Goal: Task Accomplishment & Management: Complete application form

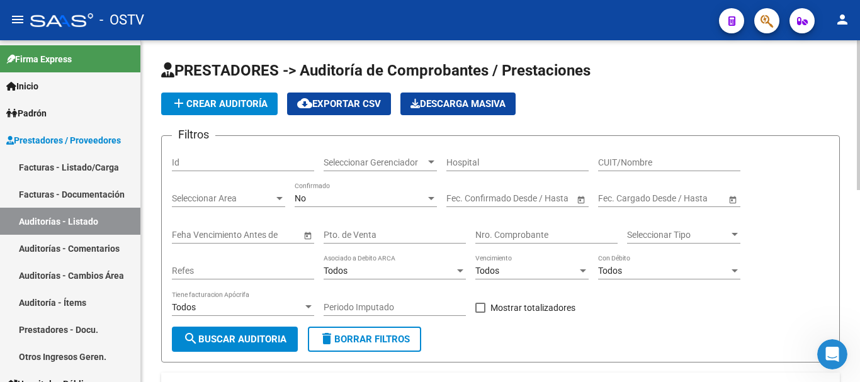
scroll to position [252, 0]
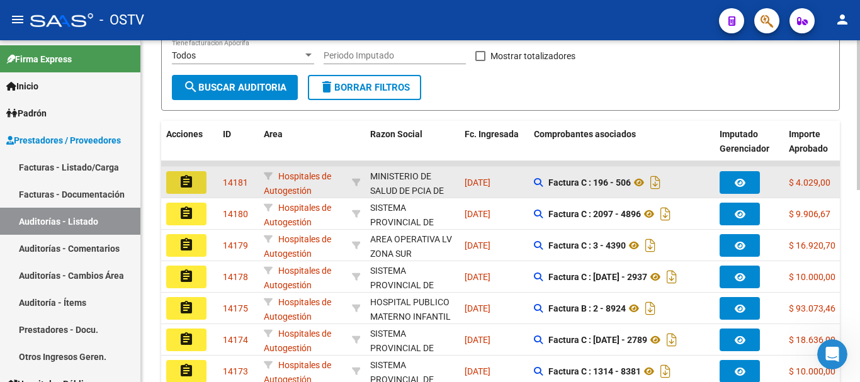
click at [196, 178] on button "assignment" at bounding box center [186, 182] width 40 height 23
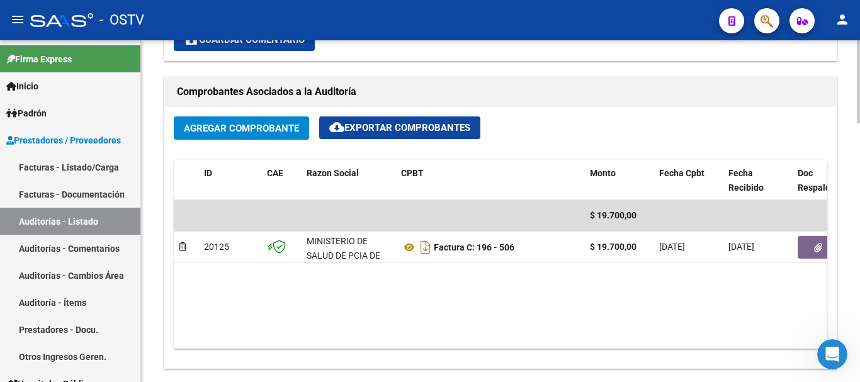
scroll to position [567, 0]
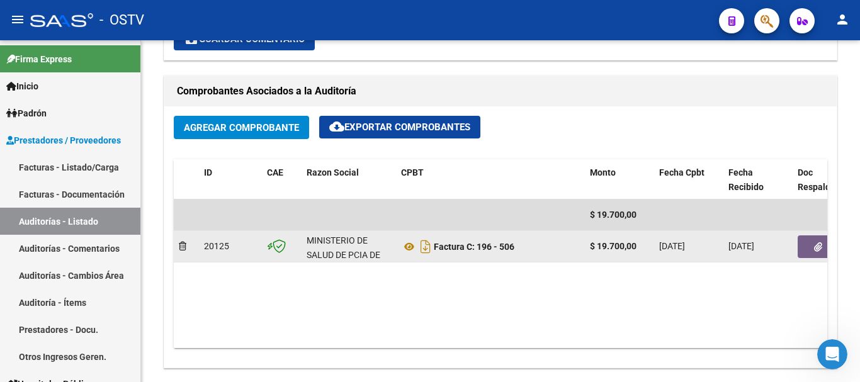
click at [803, 252] on button "button" at bounding box center [818, 246] width 40 height 23
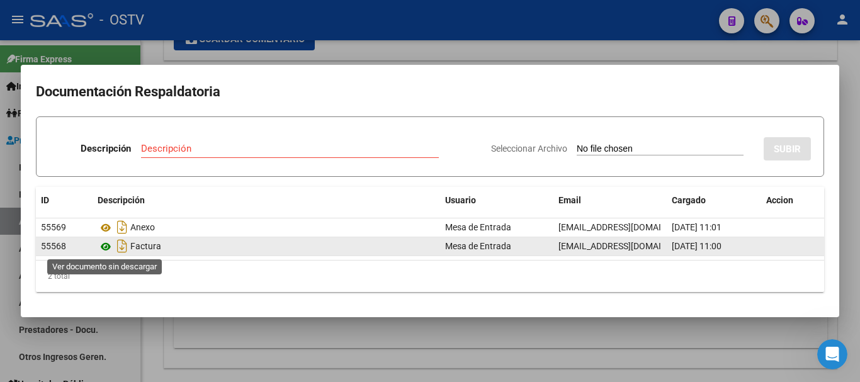
click at [108, 245] on icon at bounding box center [106, 246] width 16 height 15
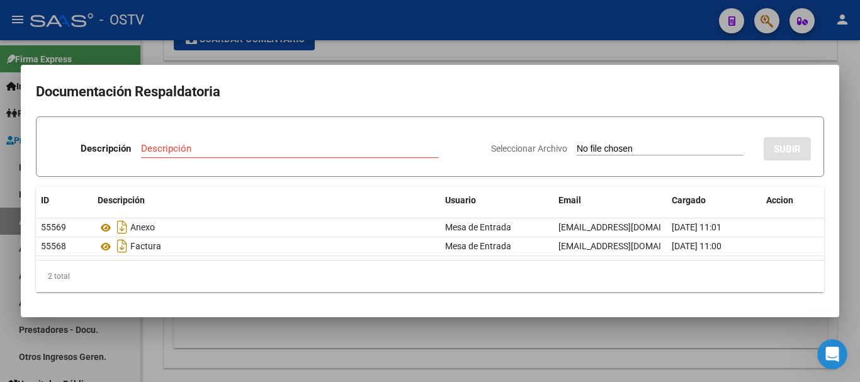
click at [759, 54] on div at bounding box center [430, 191] width 860 height 382
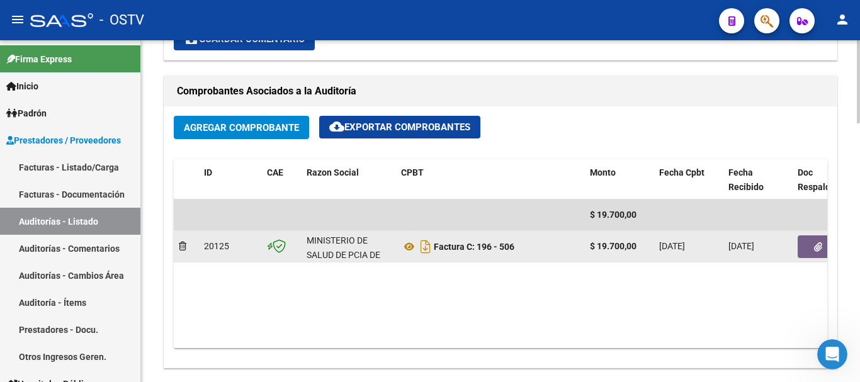
click at [816, 247] on icon "button" at bounding box center [818, 246] width 8 height 9
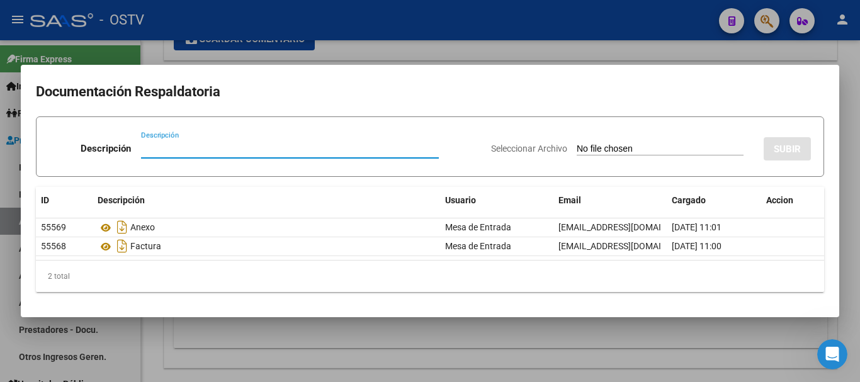
click at [159, 150] on input "Descripción" at bounding box center [290, 148] width 298 height 11
click at [434, 47] on div at bounding box center [430, 191] width 860 height 382
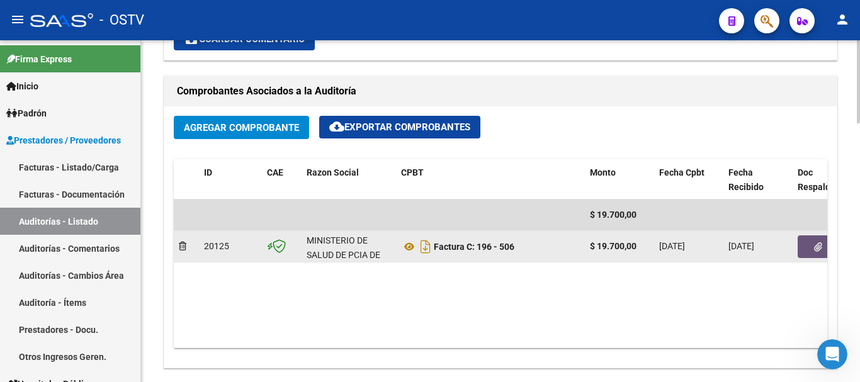
click at [814, 247] on icon "button" at bounding box center [818, 246] width 8 height 9
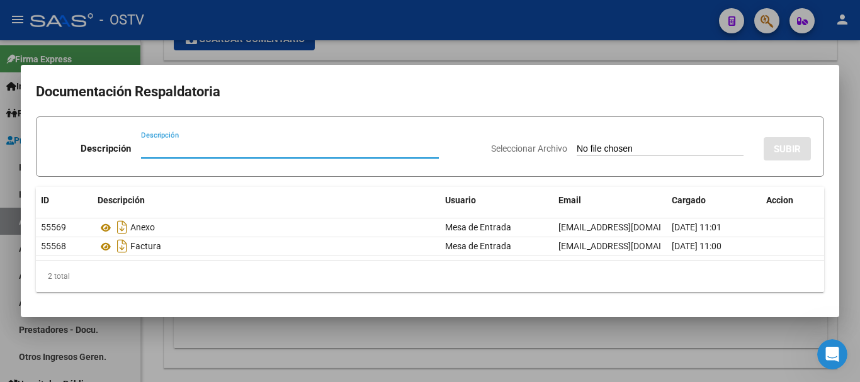
click at [230, 148] on input "Descripción" at bounding box center [290, 148] width 298 height 11
click at [661, 150] on input "Seleccionar Archivo" at bounding box center [660, 150] width 167 height 12
click at [388, 55] on div at bounding box center [430, 191] width 860 height 382
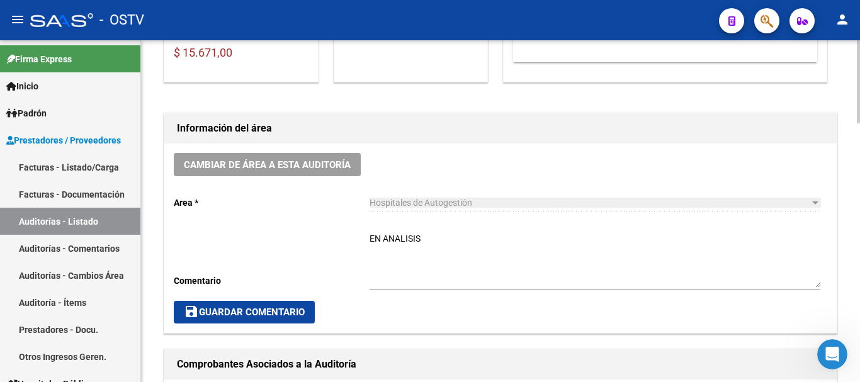
scroll to position [315, 0]
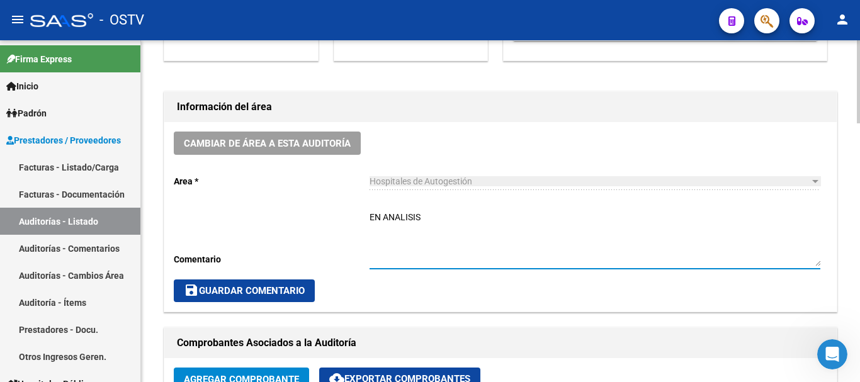
drag, startPoint x: 440, startPoint y: 222, endPoint x: 380, endPoint y: 216, distance: 60.7
click at [360, 219] on div "Cambiar de área a esta auditoría Area * Hospitales de Autogestión Seleccionar a…" at bounding box center [500, 217] width 672 height 190
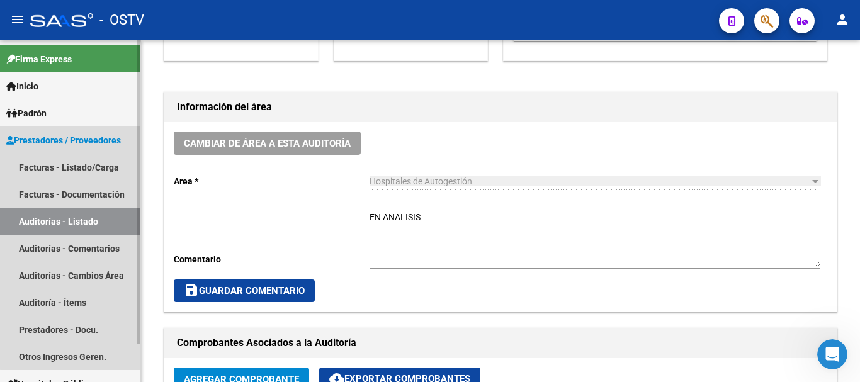
click at [95, 217] on link "Auditorías - Listado" at bounding box center [70, 221] width 140 height 27
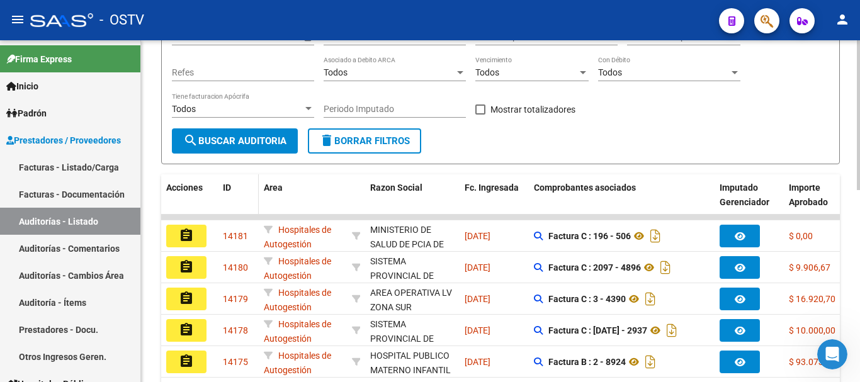
scroll to position [189, 0]
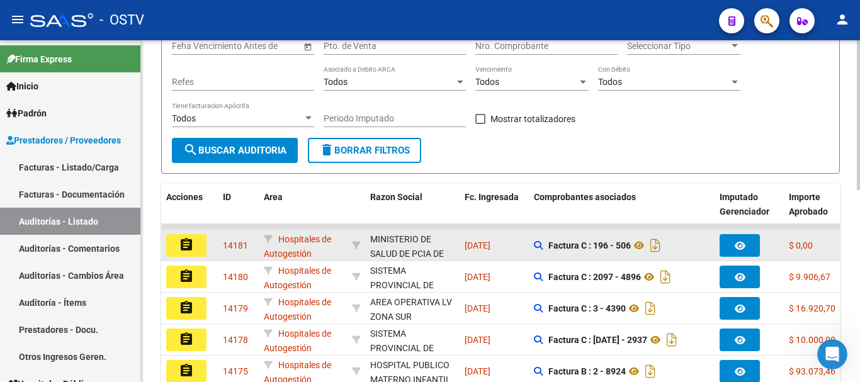
click at [187, 246] on mat-icon "assignment" at bounding box center [186, 244] width 15 height 15
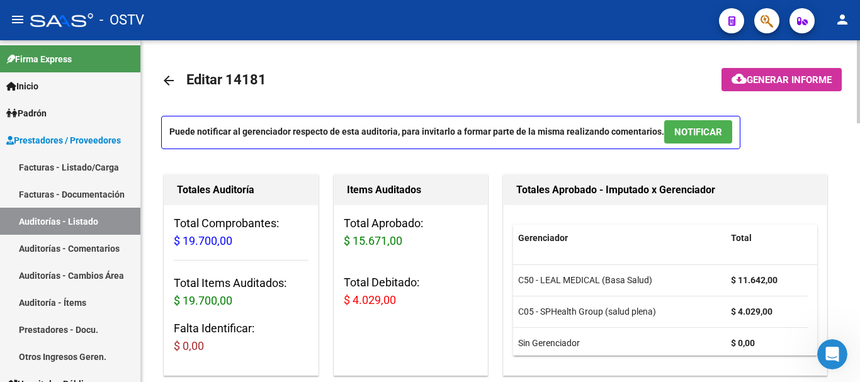
click at [784, 82] on span "Generar informe" at bounding box center [789, 79] width 85 height 11
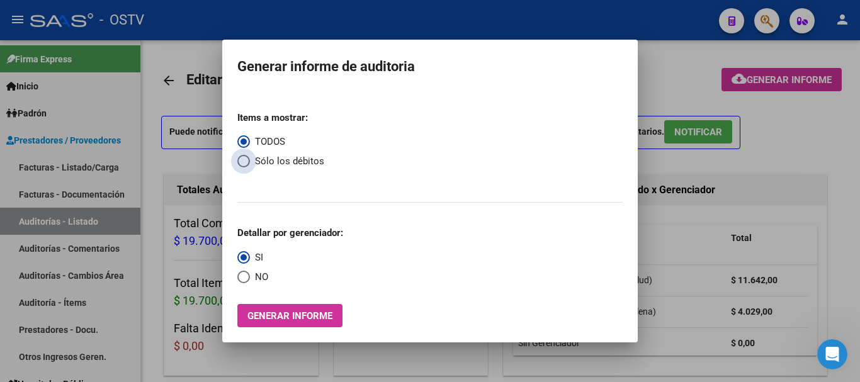
click at [247, 163] on span "Select an option" at bounding box center [243, 161] width 13 height 13
click at [247, 163] on input "Sólo los débitos" at bounding box center [243, 161] width 13 height 13
radio input "true"
click at [245, 275] on span "Select an option" at bounding box center [243, 277] width 13 height 13
click at [245, 275] on input "NO" at bounding box center [243, 277] width 13 height 13
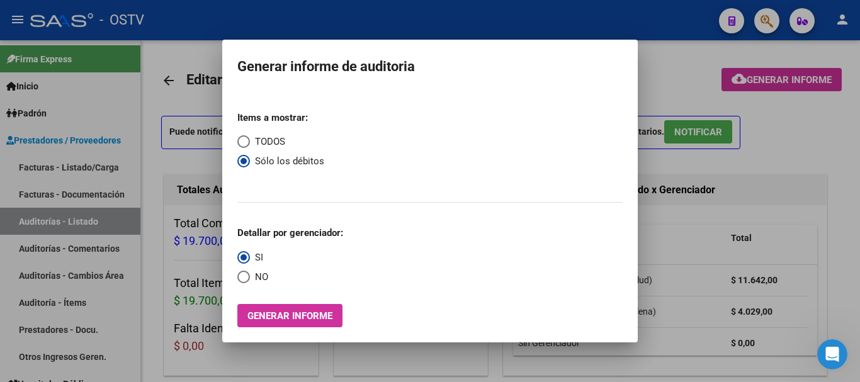
radio input "true"
click at [779, 186] on div at bounding box center [430, 191] width 860 height 382
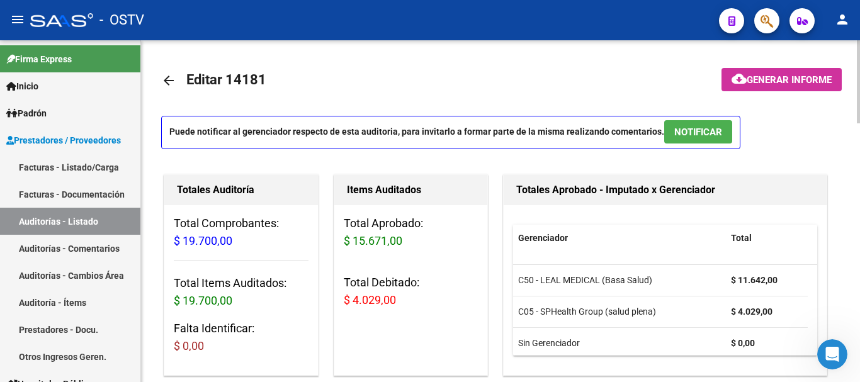
click at [740, 79] on mat-icon "cloud_download" at bounding box center [739, 78] width 15 height 15
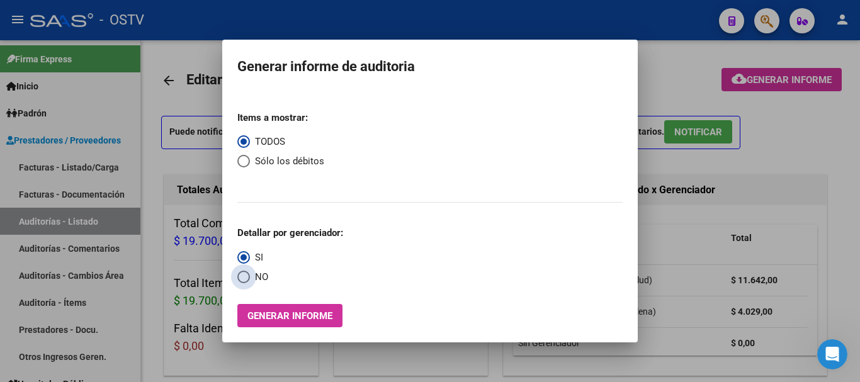
click at [243, 272] on span "Select an option" at bounding box center [243, 277] width 13 height 13
click at [243, 272] on input "NO" at bounding box center [243, 277] width 13 height 13
radio input "true"
click at [244, 159] on span "Select an option" at bounding box center [243, 161] width 13 height 13
click at [244, 159] on input "Sólo los débitos" at bounding box center [243, 161] width 13 height 13
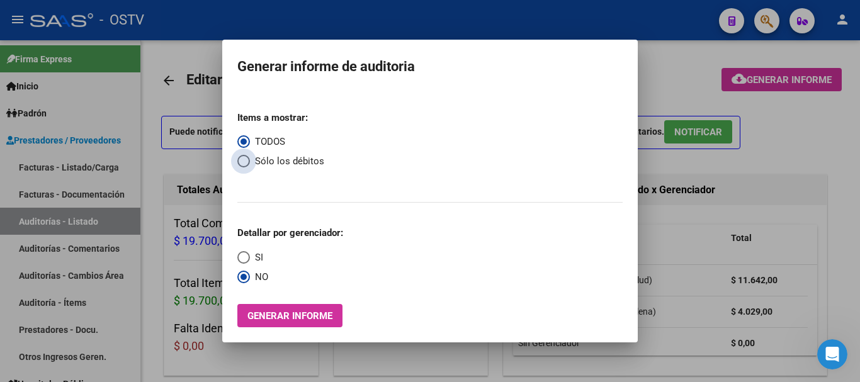
radio input "true"
click at [322, 322] on button "Generar informe" at bounding box center [289, 315] width 105 height 23
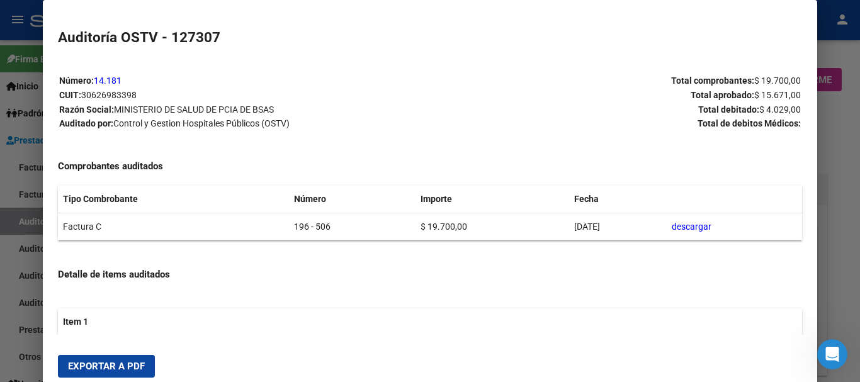
click at [859, 167] on div at bounding box center [430, 191] width 860 height 382
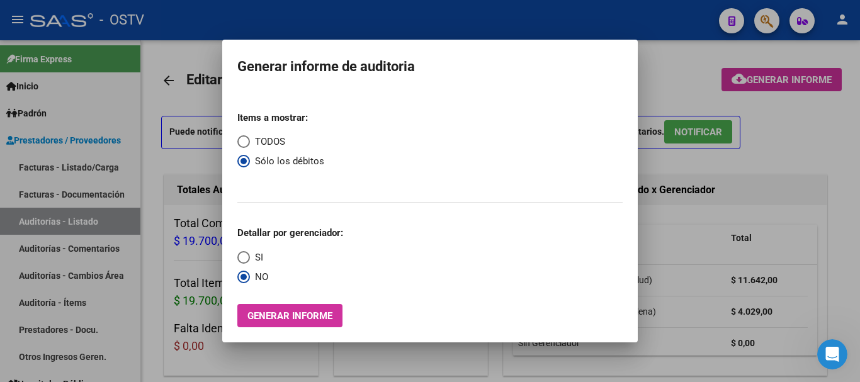
click at [825, 148] on div at bounding box center [430, 191] width 860 height 382
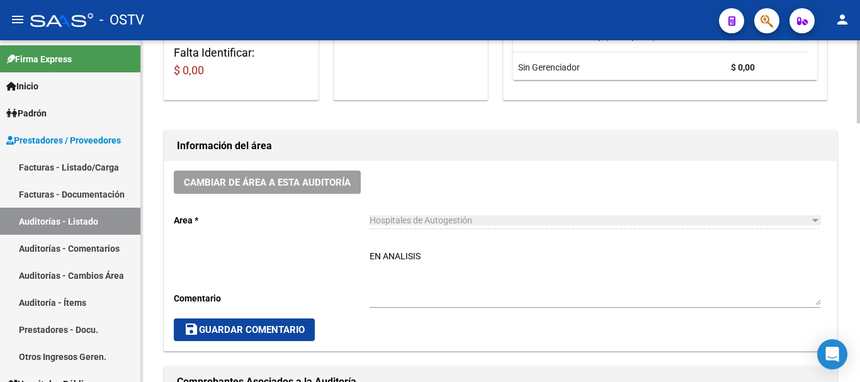
scroll to position [378, 0]
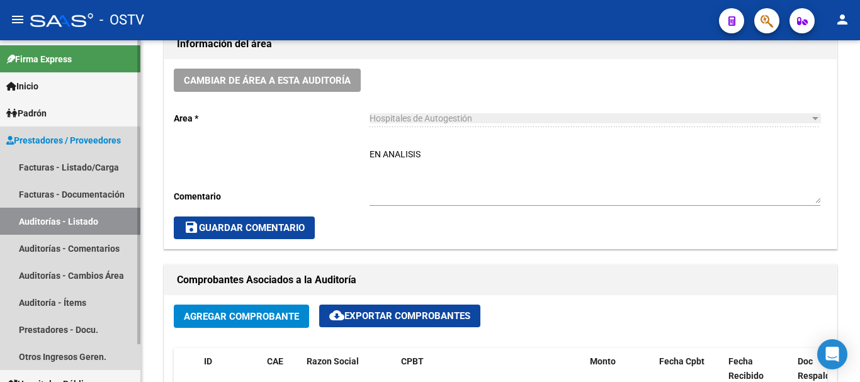
click at [43, 216] on link "Auditorías - Listado" at bounding box center [70, 221] width 140 height 27
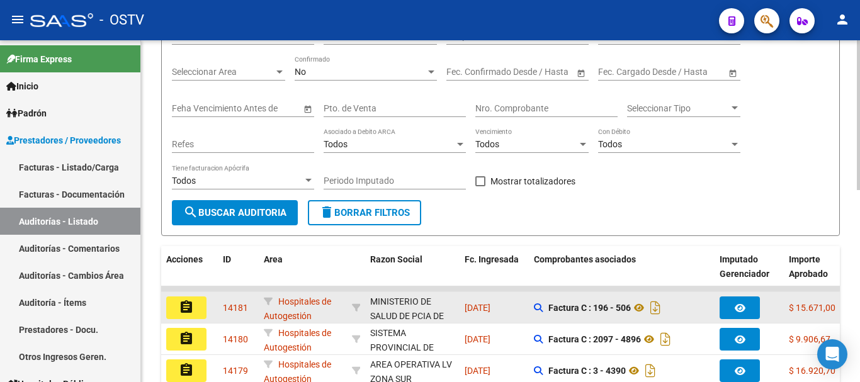
scroll to position [126, 0]
click at [192, 305] on mat-icon "assignment" at bounding box center [186, 307] width 15 height 15
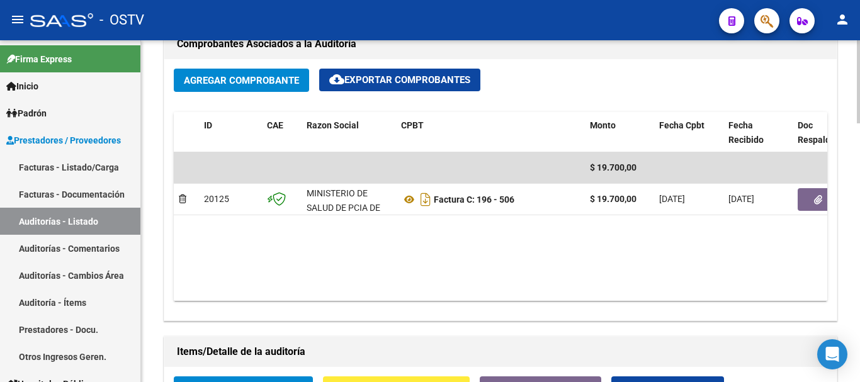
scroll to position [630, 0]
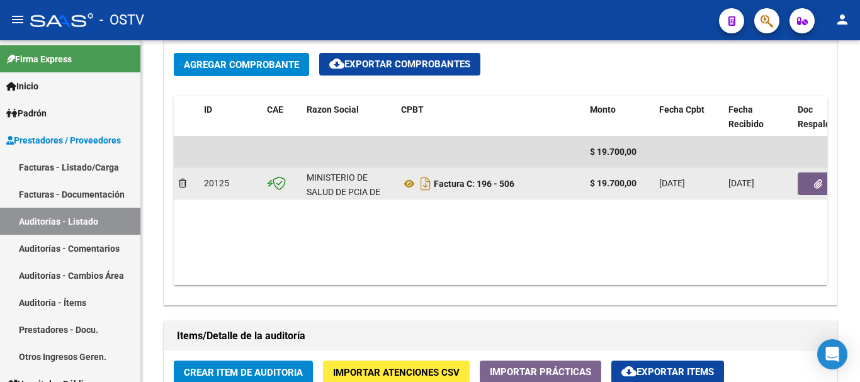
click at [814, 180] on icon "button" at bounding box center [818, 183] width 8 height 9
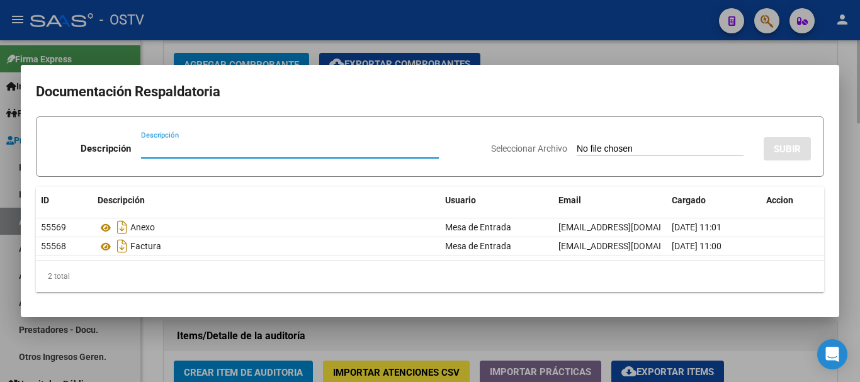
drag, startPoint x: 615, startPoint y: 55, endPoint x: 630, endPoint y: 59, distance: 15.4
click at [616, 56] on div at bounding box center [430, 191] width 860 height 382
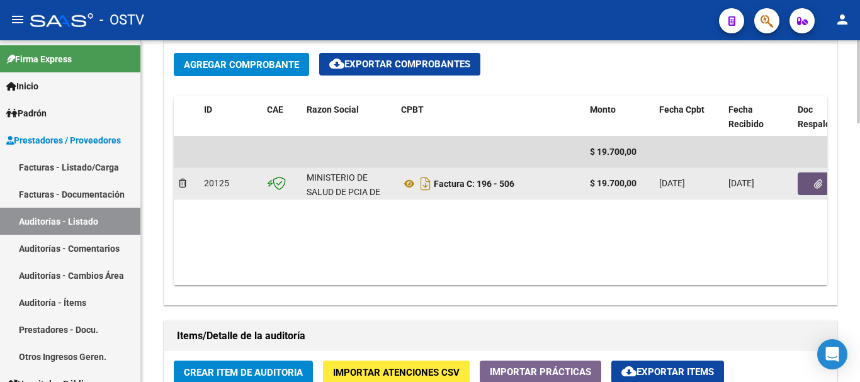
click at [821, 184] on icon "button" at bounding box center [818, 183] width 8 height 9
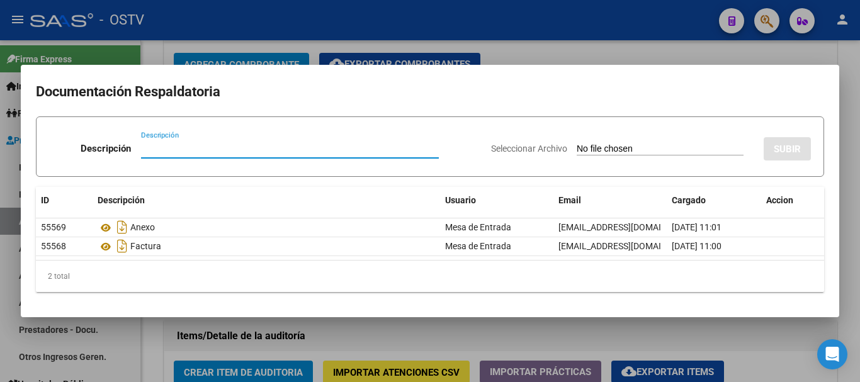
click at [564, 48] on div at bounding box center [430, 191] width 860 height 382
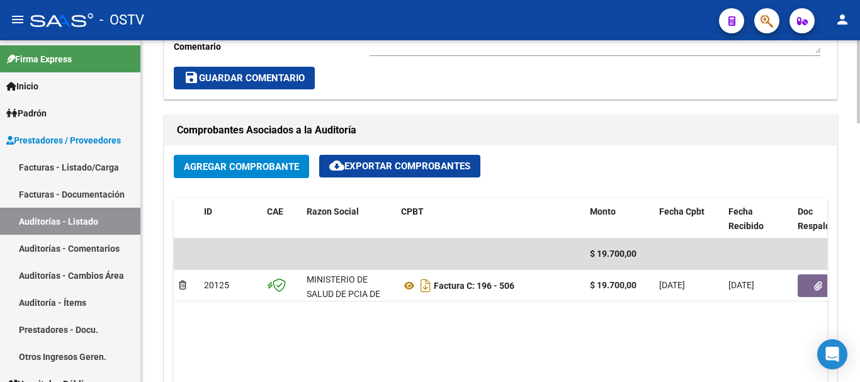
scroll to position [504, 0]
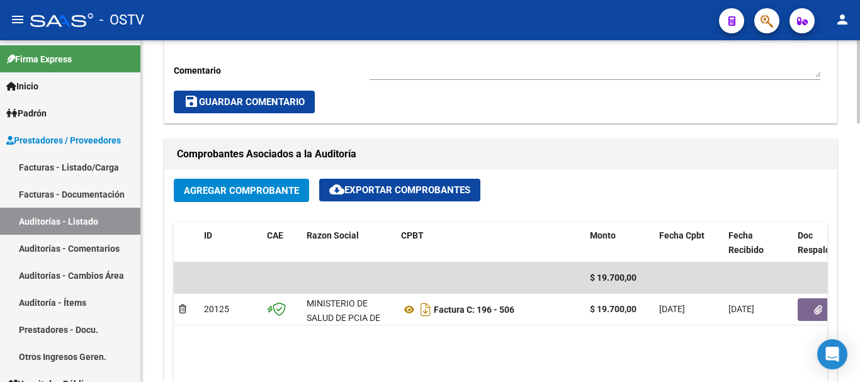
click at [218, 194] on span "Agregar Comprobante" at bounding box center [241, 190] width 115 height 11
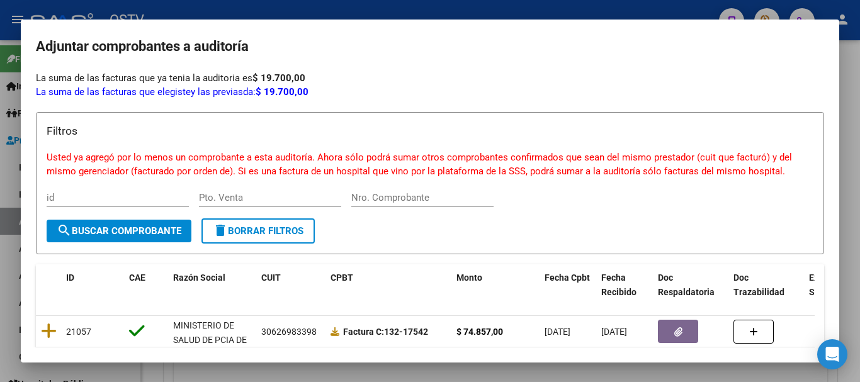
click at [358, 13] on div at bounding box center [430, 191] width 860 height 382
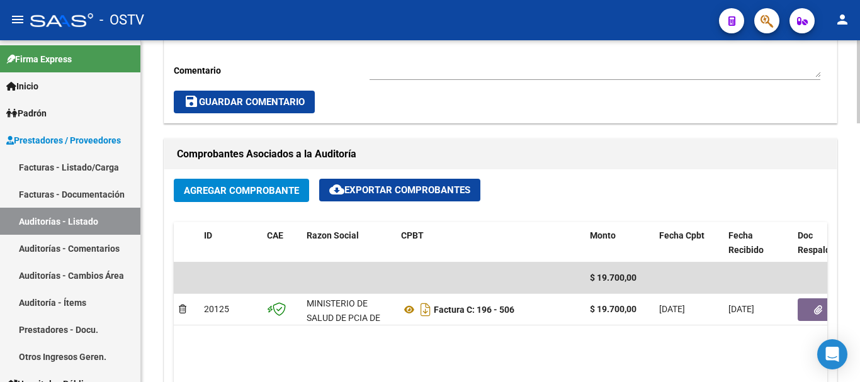
click at [226, 195] on span "Agregar Comprobante" at bounding box center [241, 190] width 115 height 11
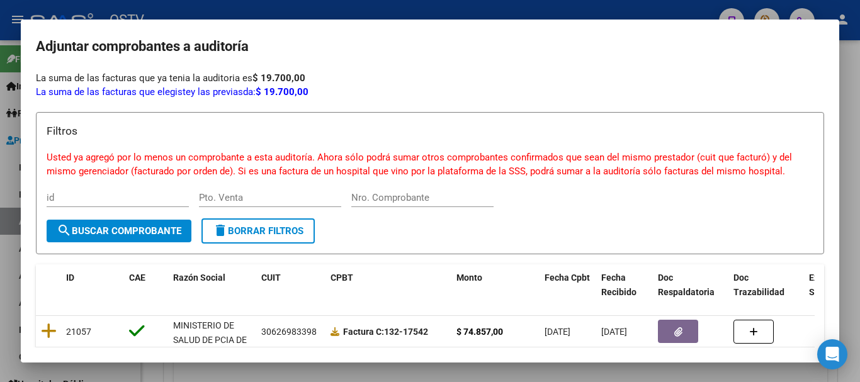
click at [448, 11] on div at bounding box center [430, 191] width 860 height 382
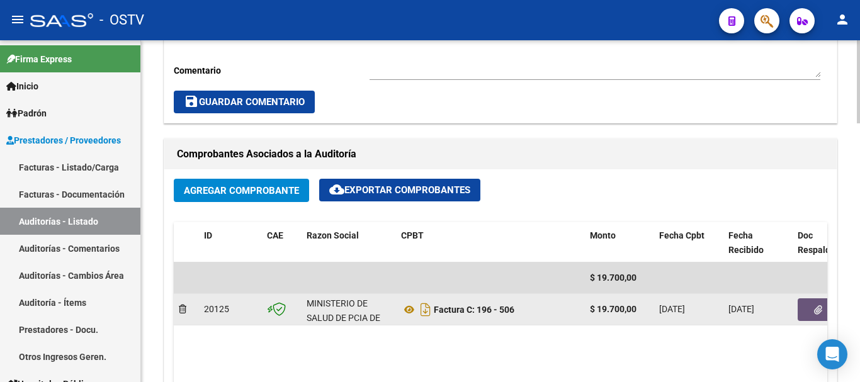
click at [817, 304] on span "button" at bounding box center [818, 309] width 8 height 11
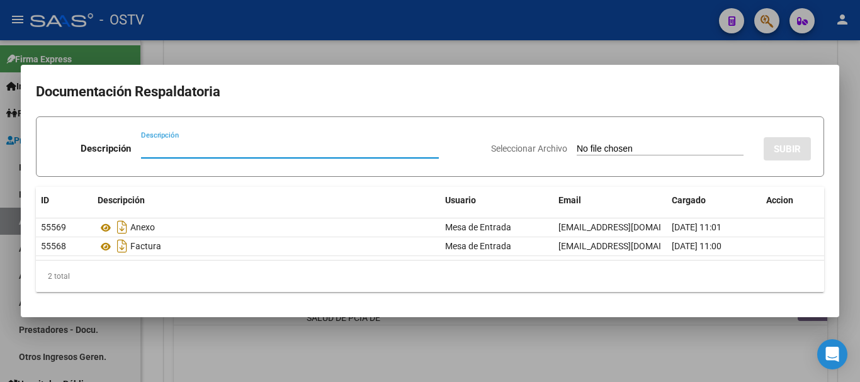
click at [200, 150] on input "Descripción" at bounding box center [290, 148] width 298 height 11
click at [326, 147] on input "Descripción" at bounding box center [290, 148] width 298 height 11
click at [614, 145] on input "Seleccionar Archivo" at bounding box center [660, 150] width 167 height 12
click at [285, 49] on div at bounding box center [430, 191] width 860 height 382
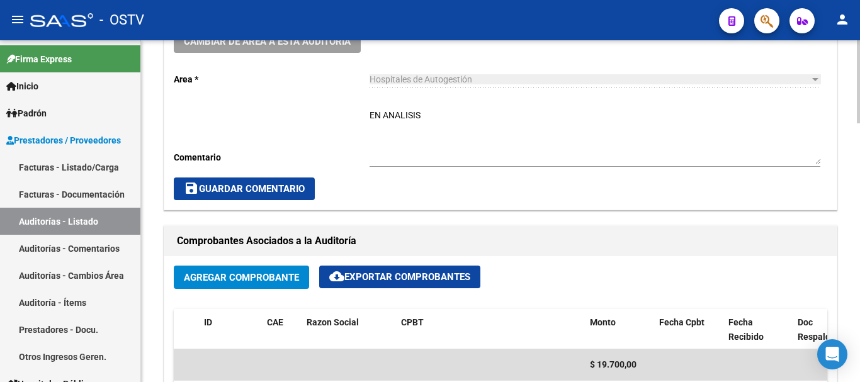
scroll to position [252, 0]
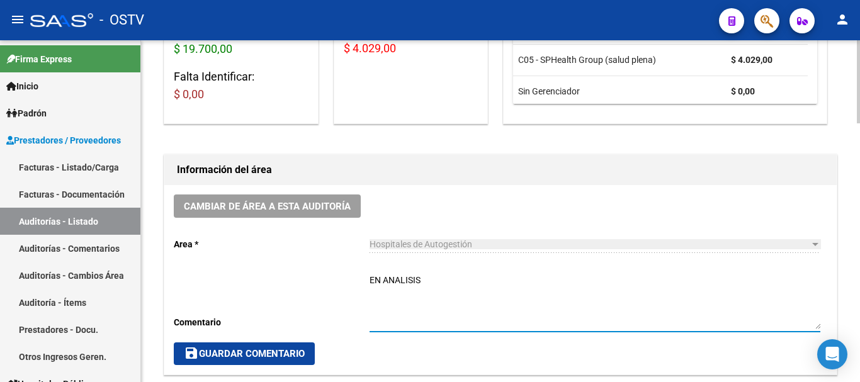
drag, startPoint x: 498, startPoint y: 286, endPoint x: 320, endPoint y: 283, distance: 178.2
click at [320, 283] on div "Cambiar de área a esta auditoría Area * Hospitales de Autogestión Seleccionar a…" at bounding box center [500, 280] width 672 height 190
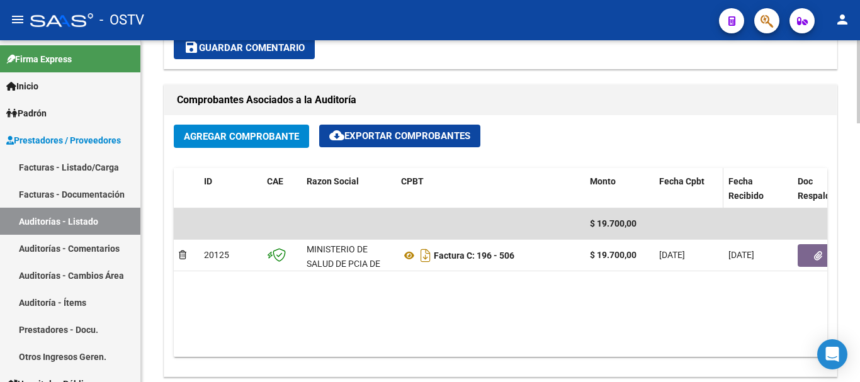
scroll to position [567, 0]
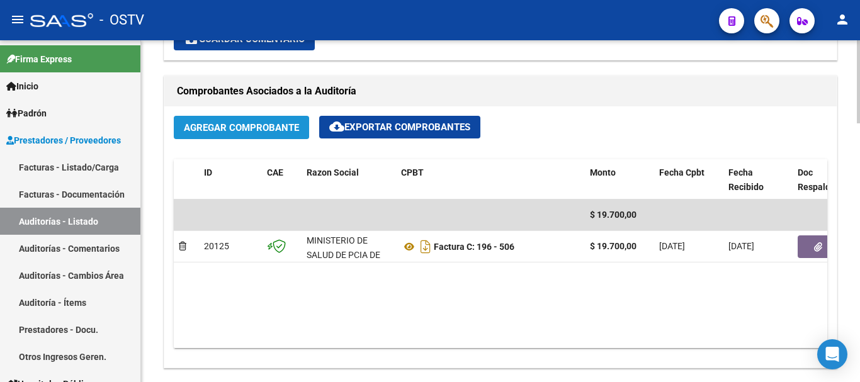
click at [218, 126] on span "Agregar Comprobante" at bounding box center [241, 127] width 115 height 11
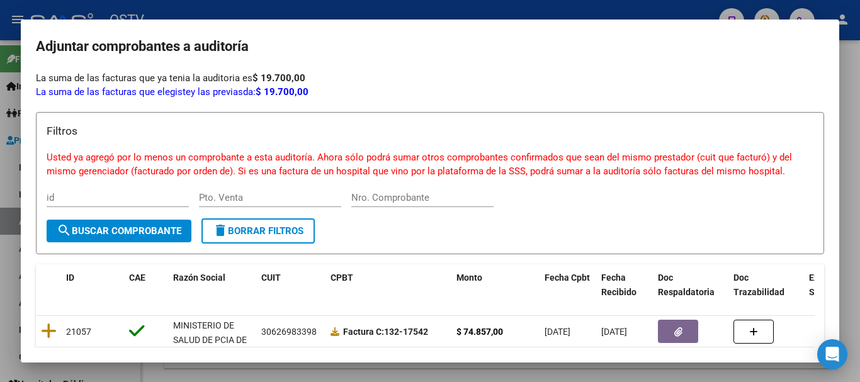
click at [370, 8] on div at bounding box center [430, 191] width 860 height 382
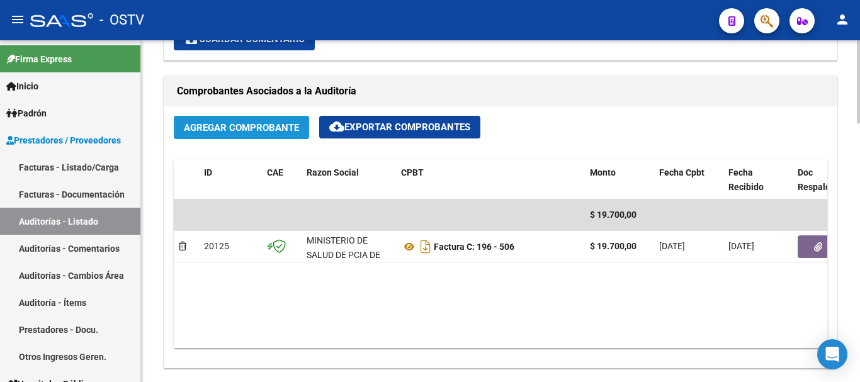
click at [241, 127] on span "Agregar Comprobante" at bounding box center [241, 127] width 115 height 11
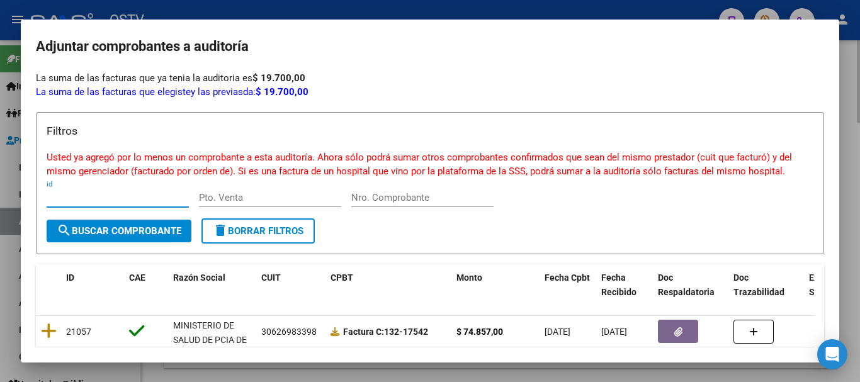
click at [859, 273] on div at bounding box center [430, 191] width 860 height 382
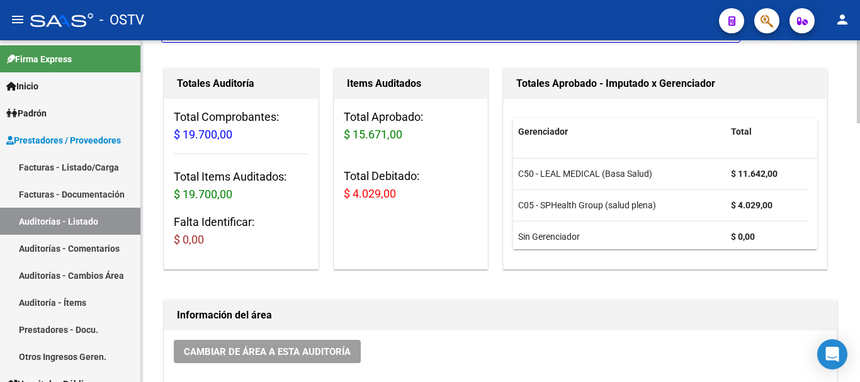
scroll to position [0, 0]
